Goal: Task Accomplishment & Management: Complete application form

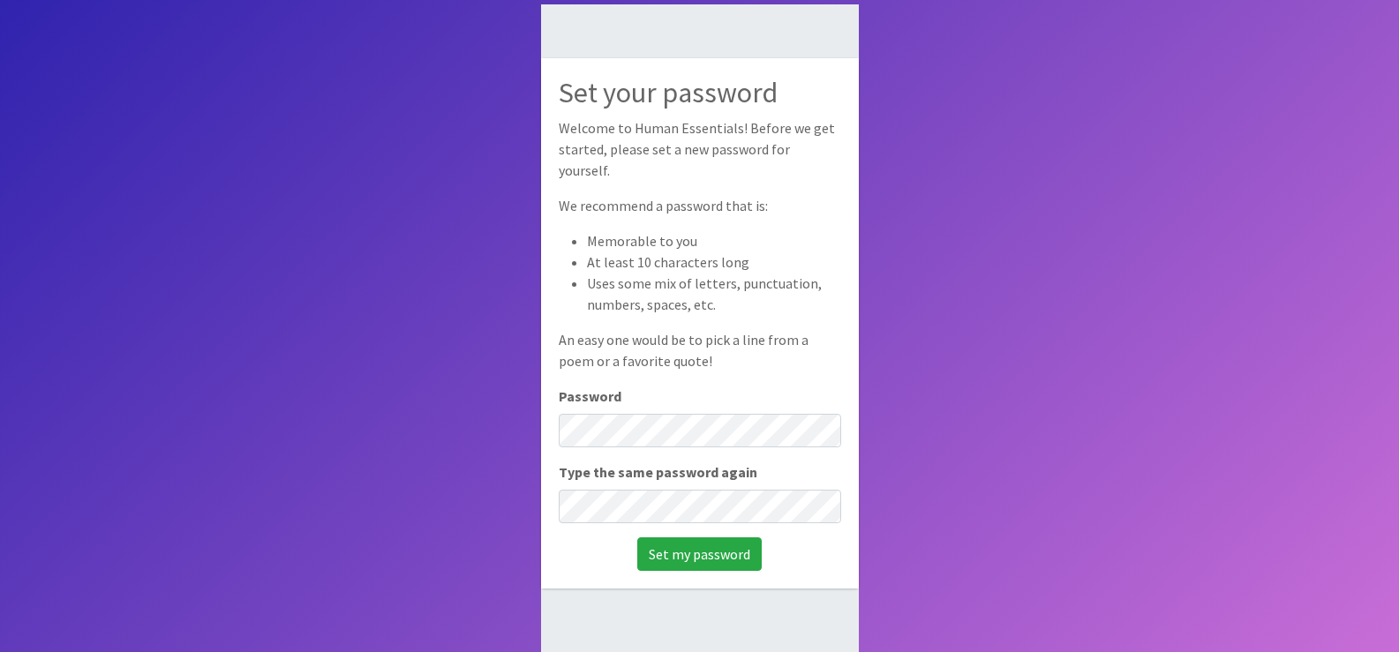
scroll to position [118, 0]
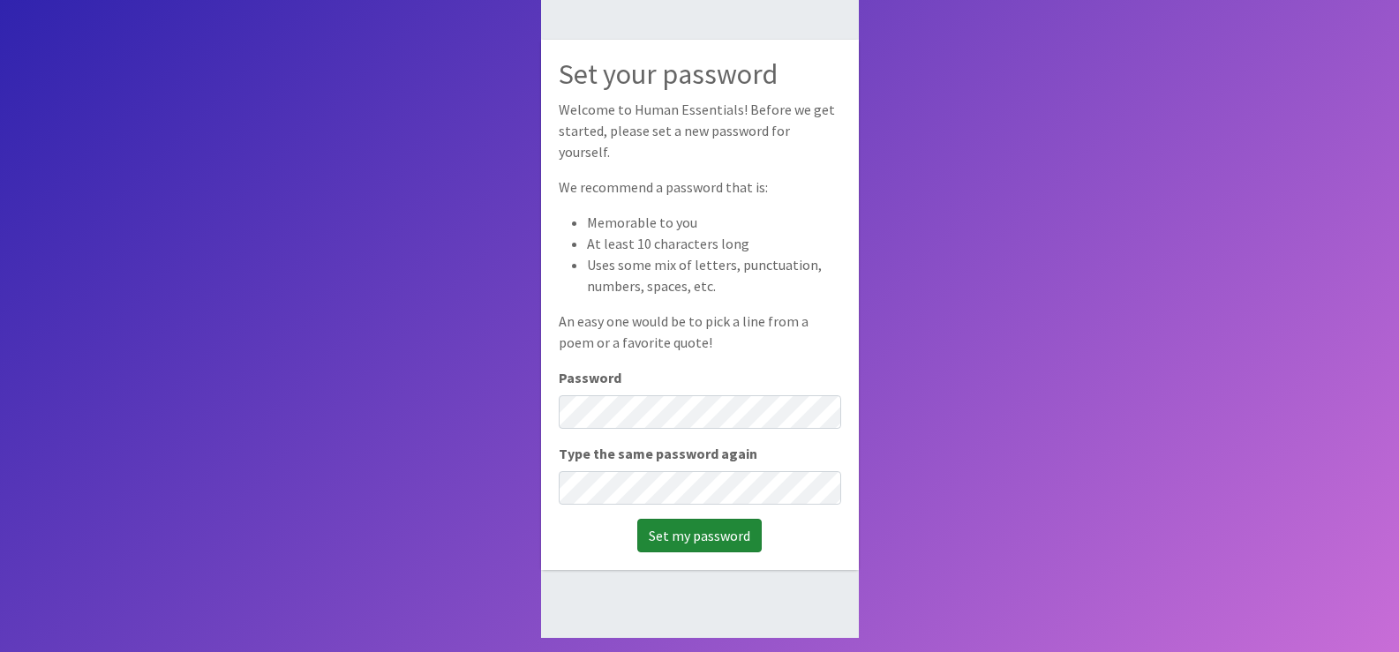
click at [687, 531] on input "Set my password" at bounding box center [699, 536] width 124 height 34
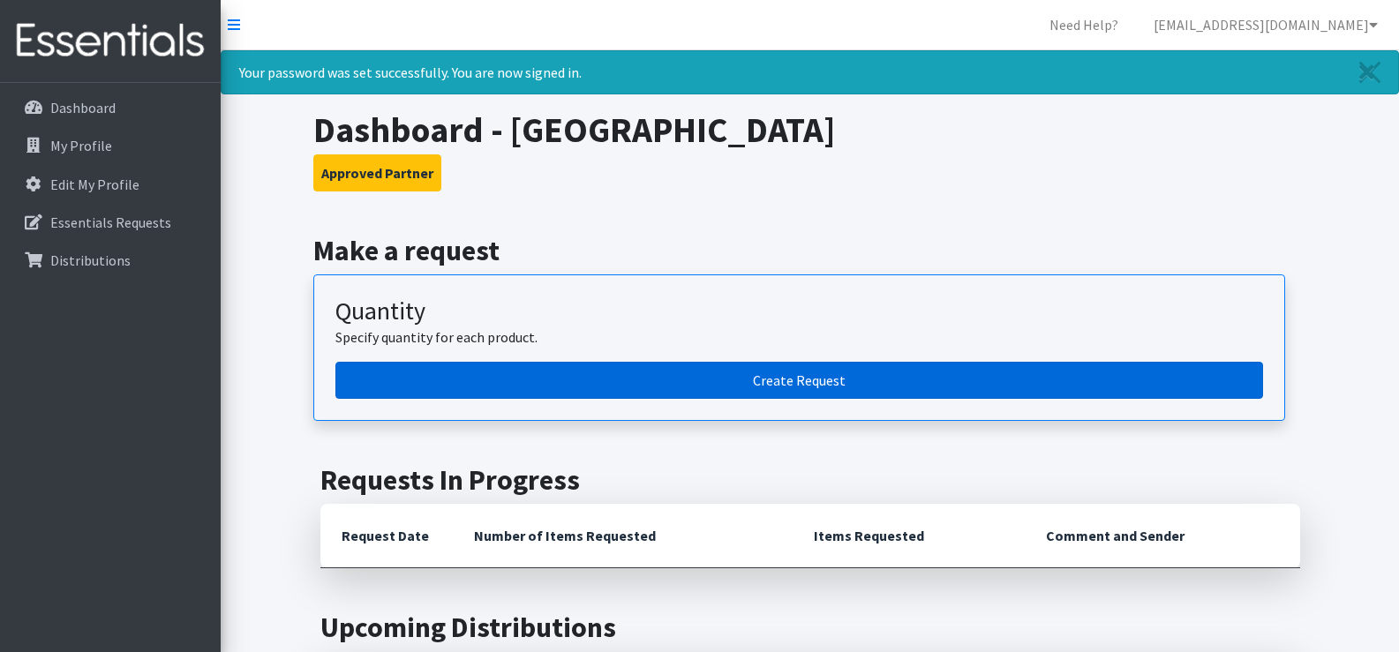
click at [854, 379] on link "Create Request" at bounding box center [798, 380] width 927 height 37
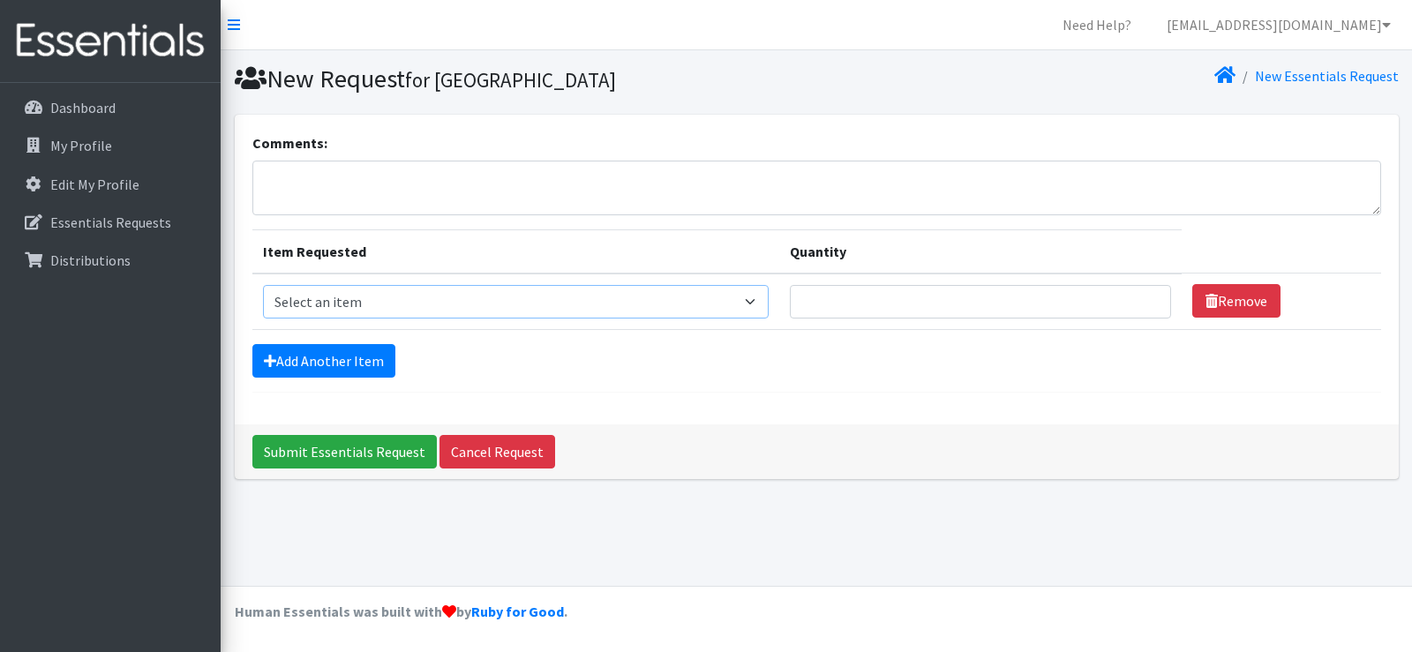
click at [754, 305] on select "Select an item Liners (Pack of 100) Makeup Bag (25) Pads 1 (Pack of 25) Pads 2 …" at bounding box center [516, 302] width 506 height 34
click at [1001, 300] on input "Quantity" at bounding box center [980, 302] width 381 height 34
click at [341, 362] on link "Add Another Item" at bounding box center [323, 361] width 143 height 34
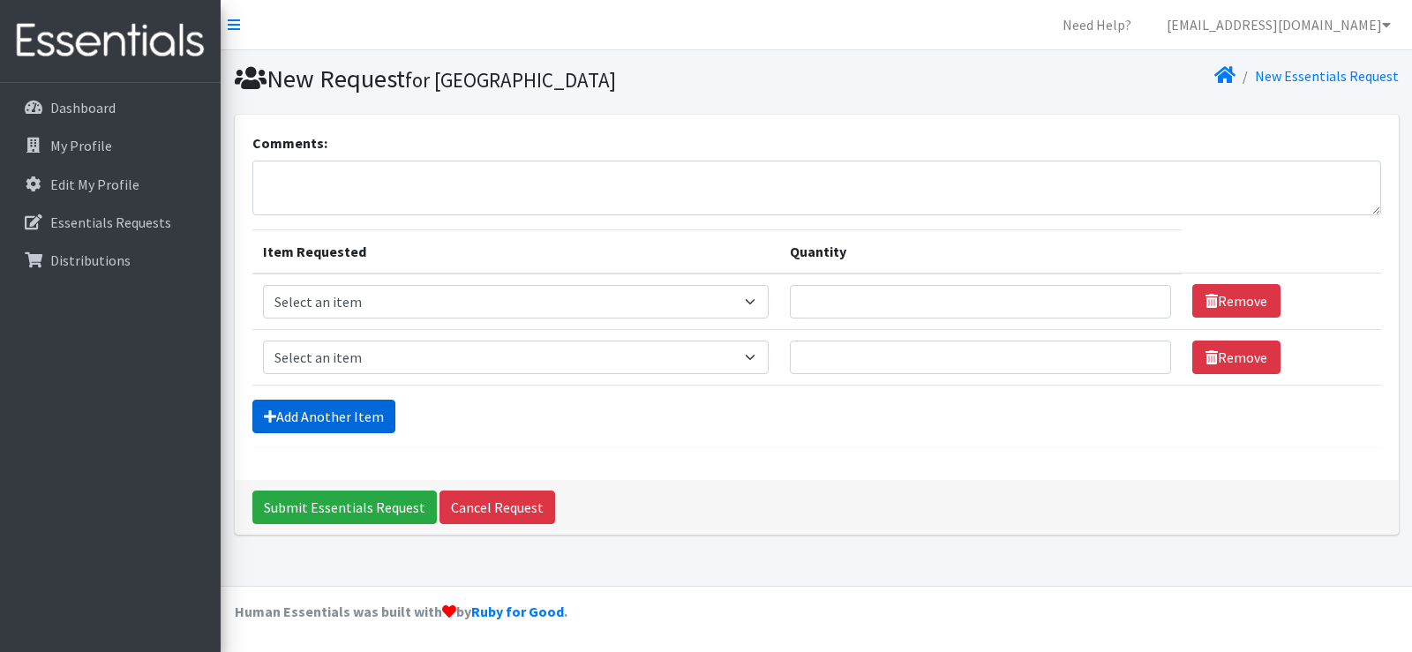
click at [349, 417] on link "Add Another Item" at bounding box center [323, 417] width 143 height 34
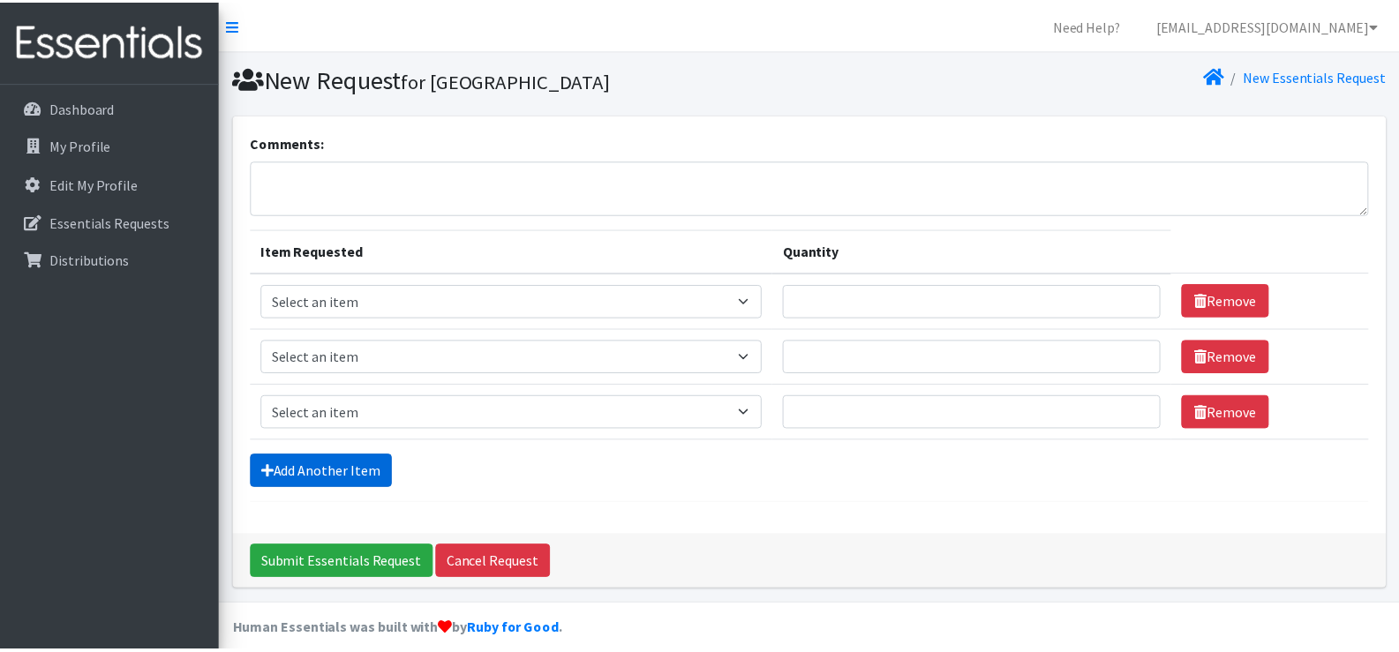
scroll to position [19, 0]
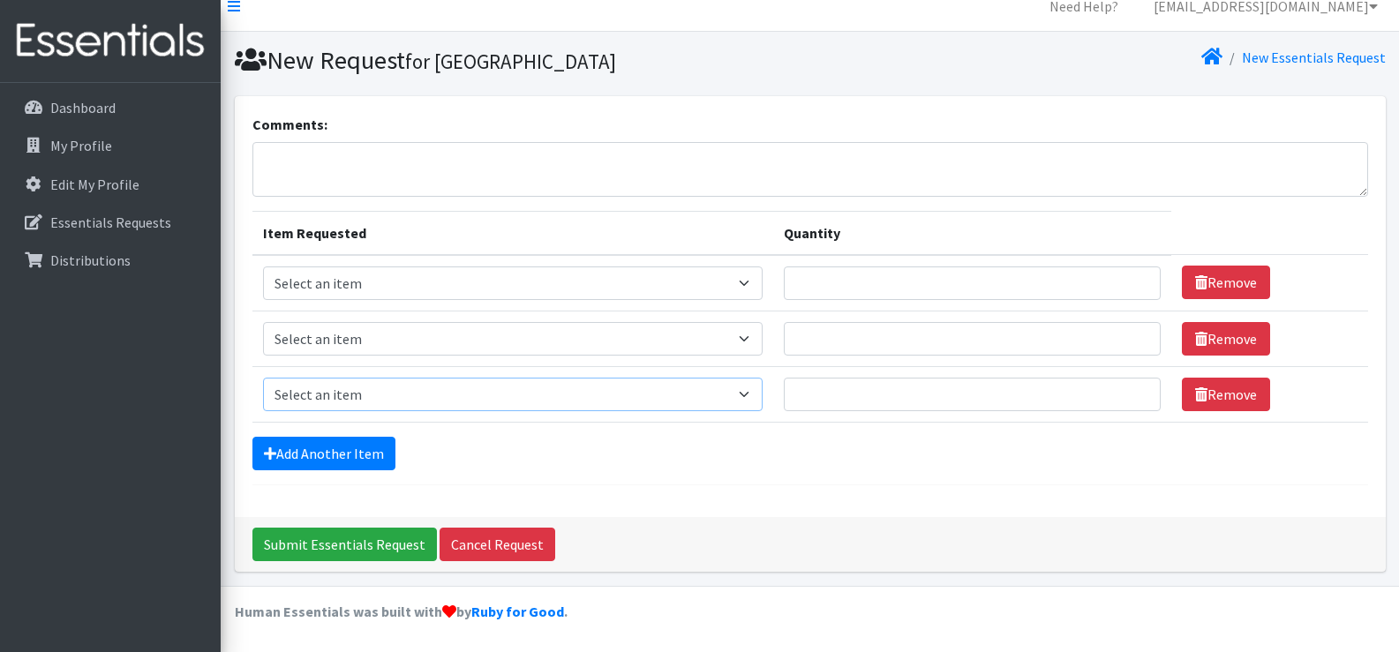
click at [752, 391] on select "Select an item Liners (Pack of 100) Makeup Bag (25) Pads 1 (Pack of 25) Pads 2 …" at bounding box center [513, 395] width 500 height 34
click at [499, 532] on link "Cancel Request" at bounding box center [497, 545] width 116 height 34
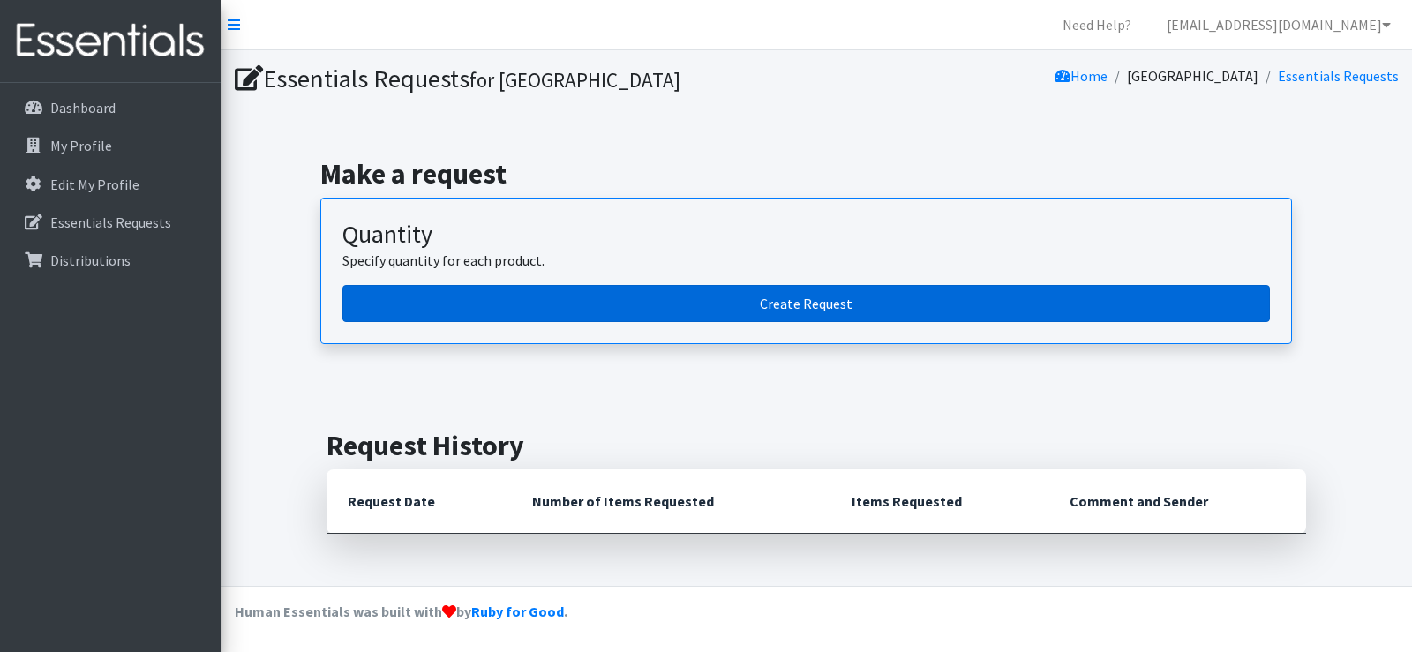
click at [702, 311] on link "Create Request" at bounding box center [805, 303] width 927 height 37
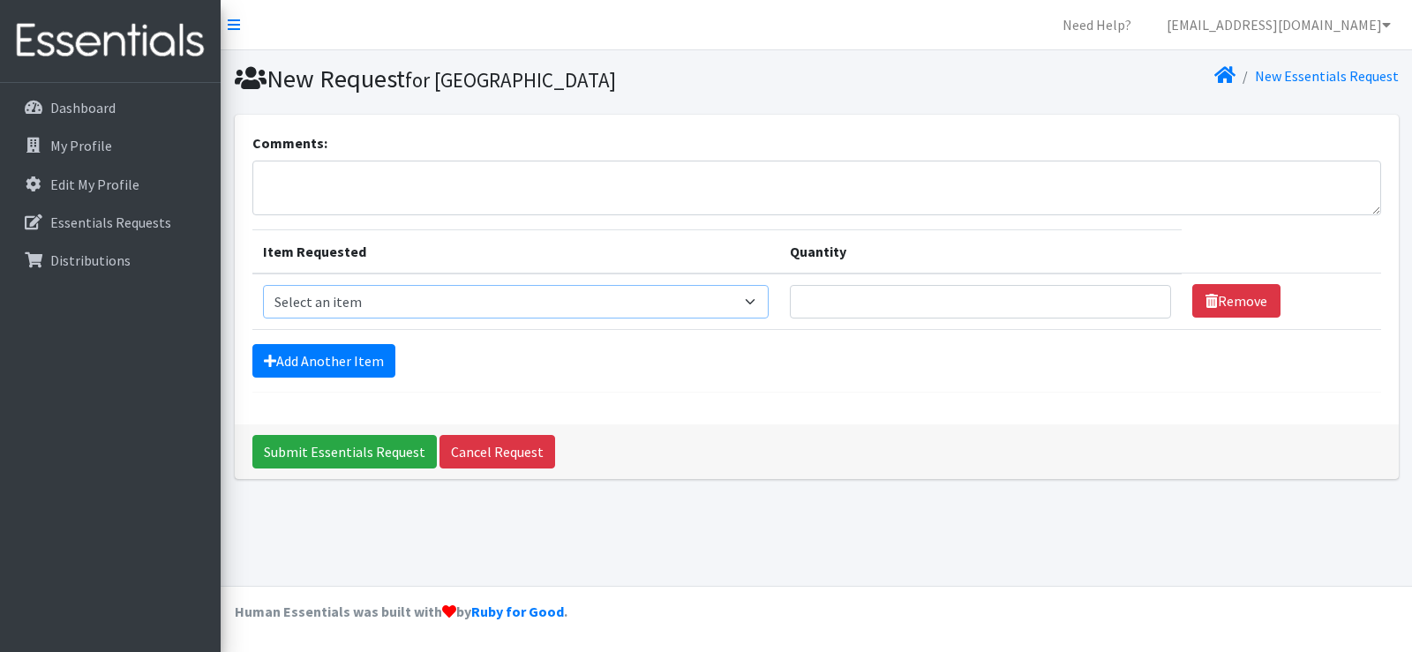
click at [755, 302] on select "Select an item Liners (Pack of 100) Makeup Bag (25) Pads 1 (Pack of 25) Pads 2 …" at bounding box center [516, 302] width 506 height 34
